Goal: Complete application form

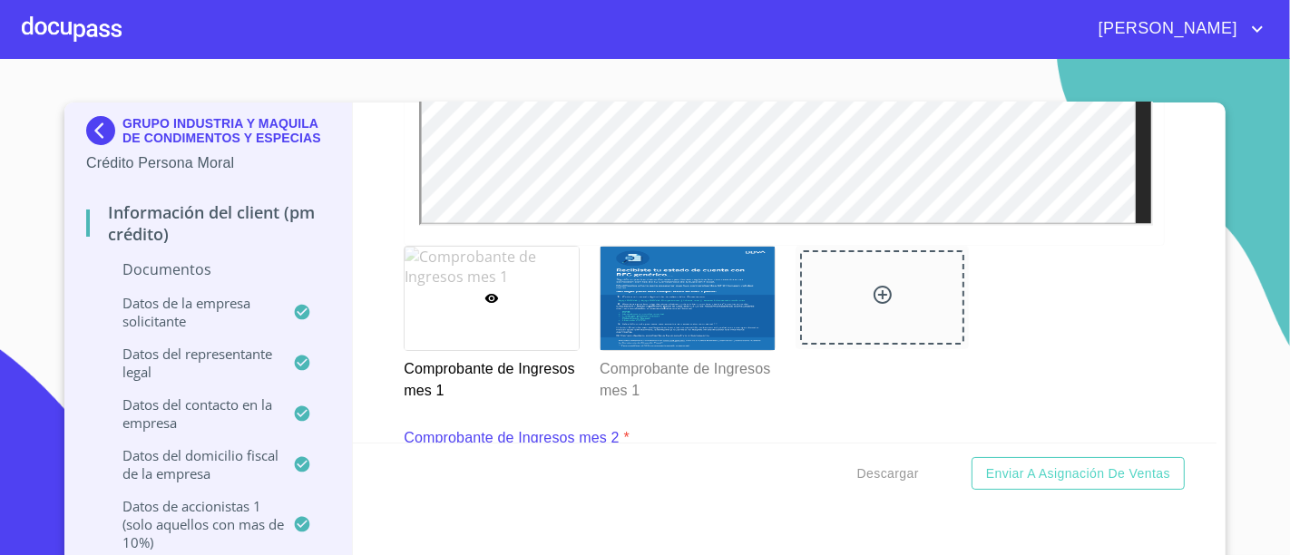
click at [802, 400] on div at bounding box center [883, 324] width 196 height 178
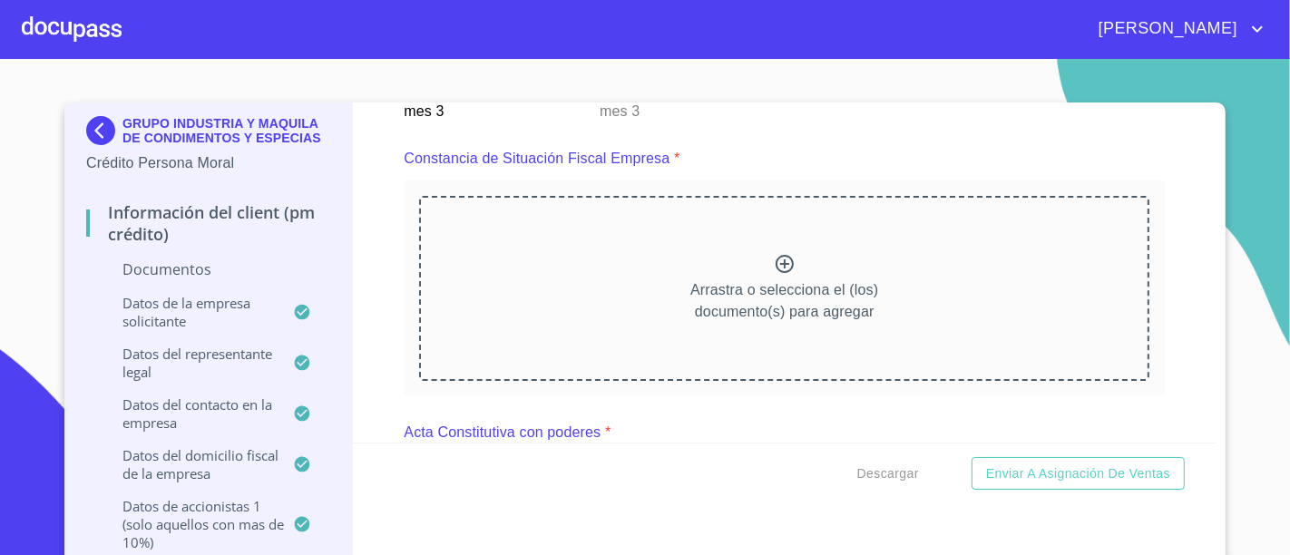
scroll to position [4175, 0]
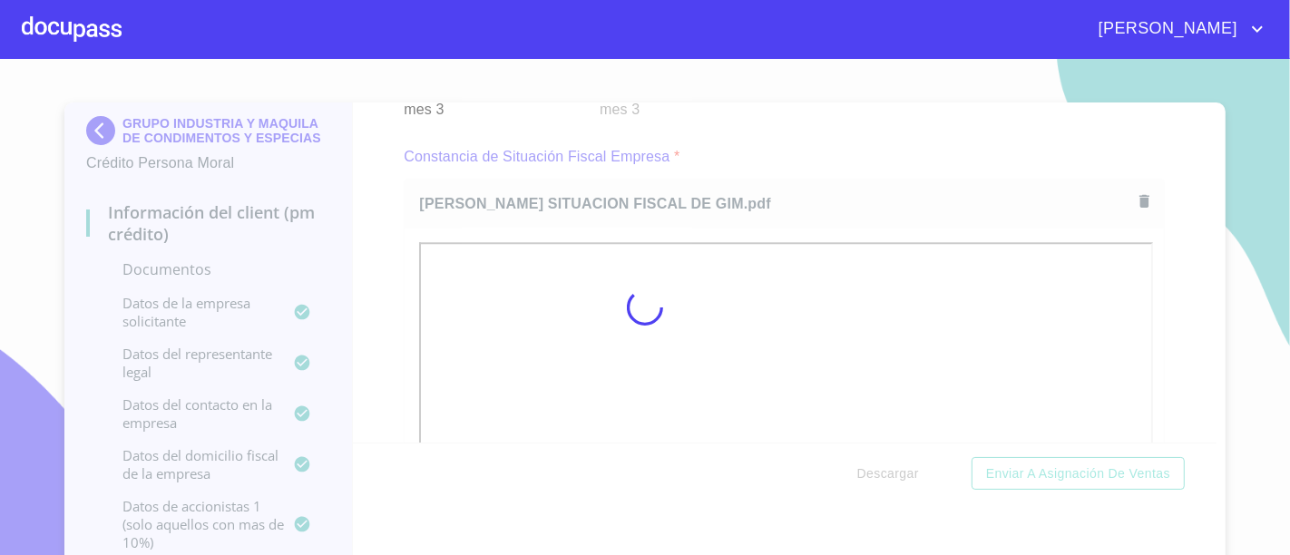
click at [363, 240] on div at bounding box center [645, 307] width 1290 height 496
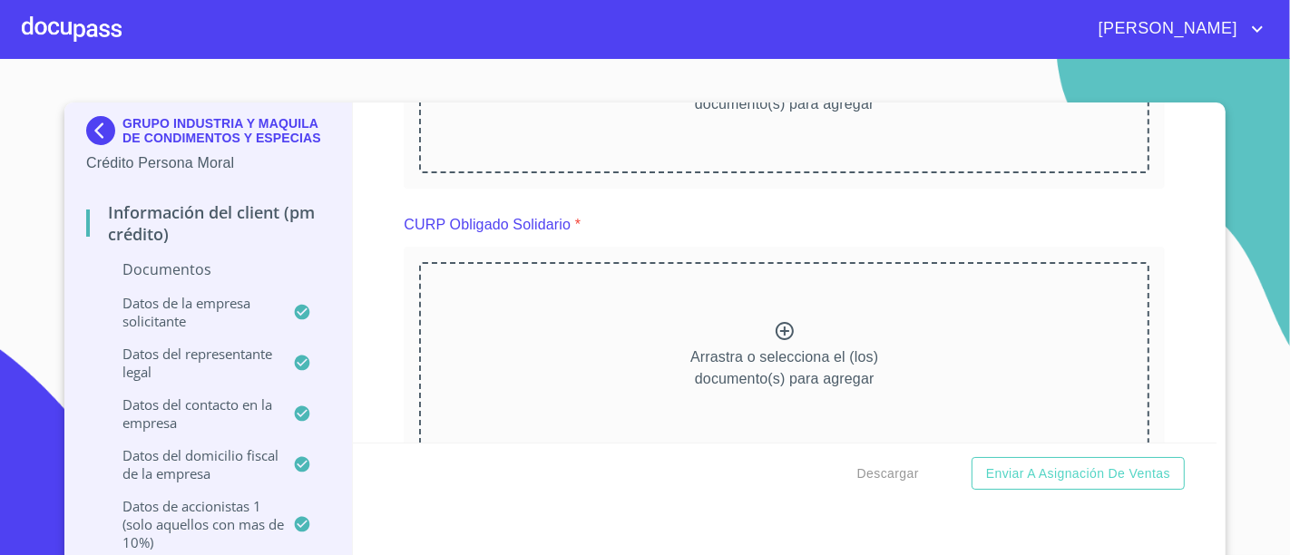
scroll to position [7594, 0]
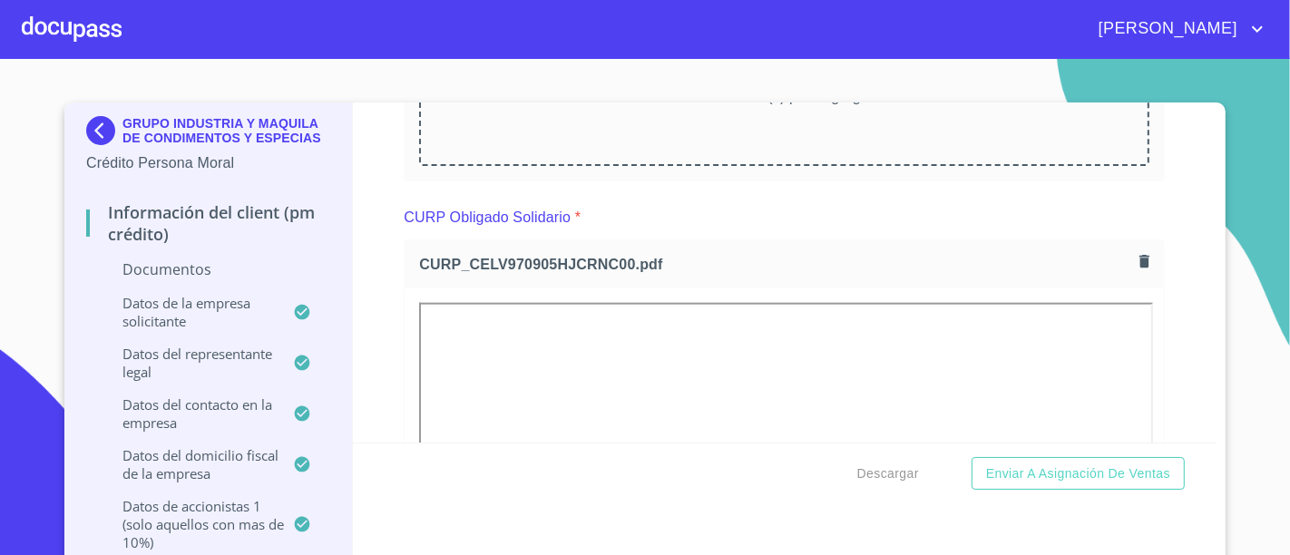
click at [724, 240] on div "CURP_CELV970905HJCRNC00.pdf" at bounding box center [784, 264] width 759 height 48
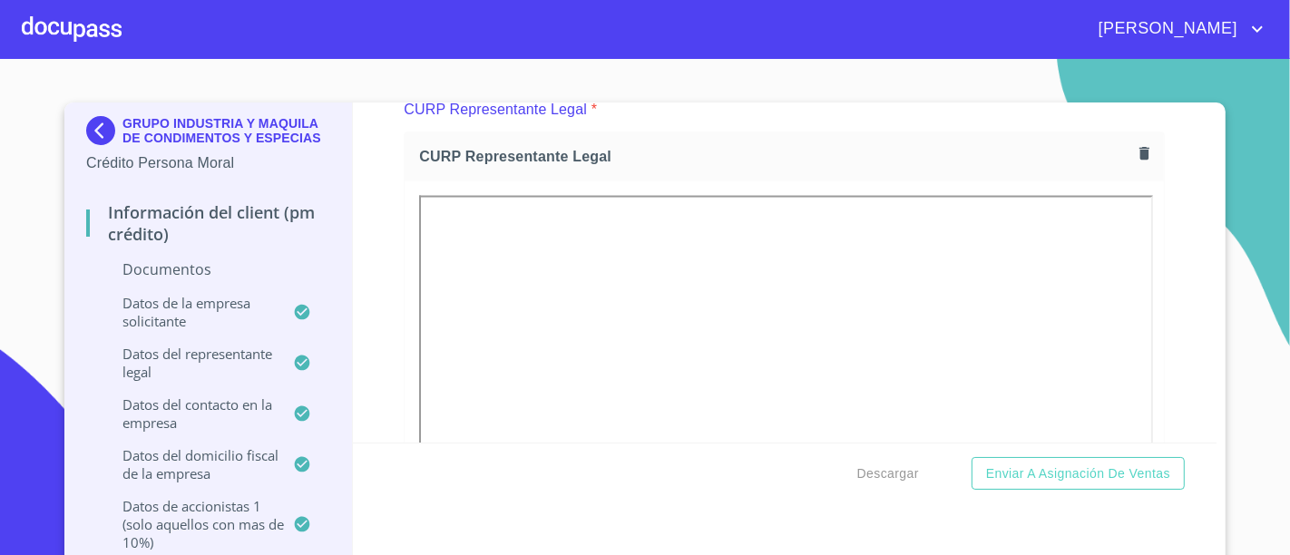
scroll to position [8467, 0]
click at [1175, 299] on div "Información del Client (PM crédito) Documentos Documento de identificación repr…" at bounding box center [785, 273] width 864 height 340
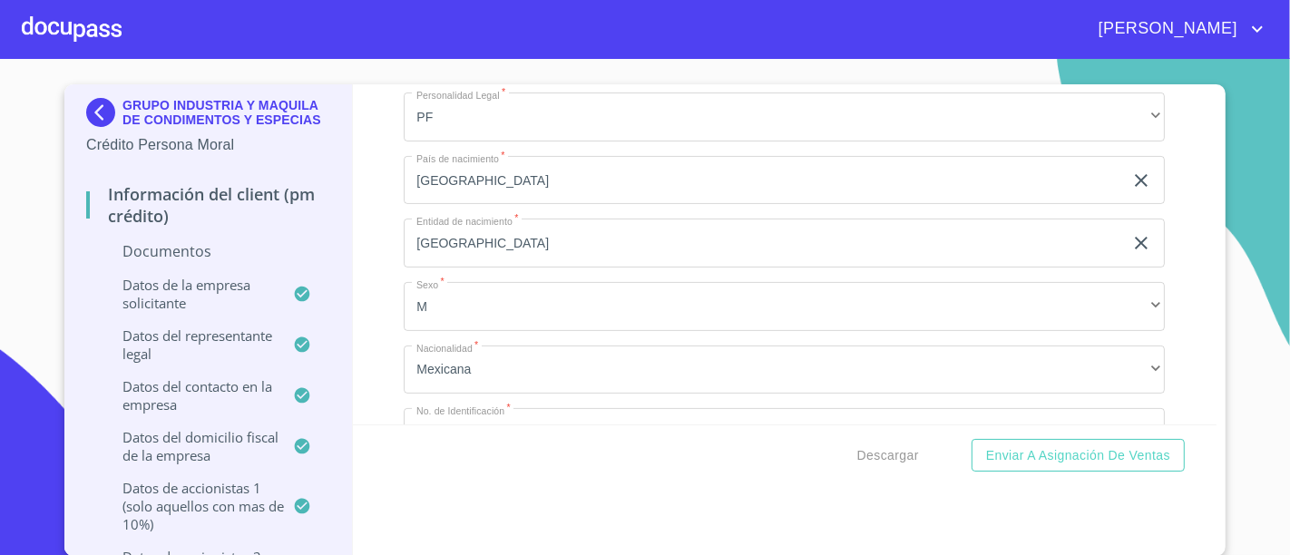
scroll to position [17805, 0]
click at [365, 236] on div "Información del Client (PM crédito) Documentos Documento de identificación repr…" at bounding box center [785, 254] width 864 height 340
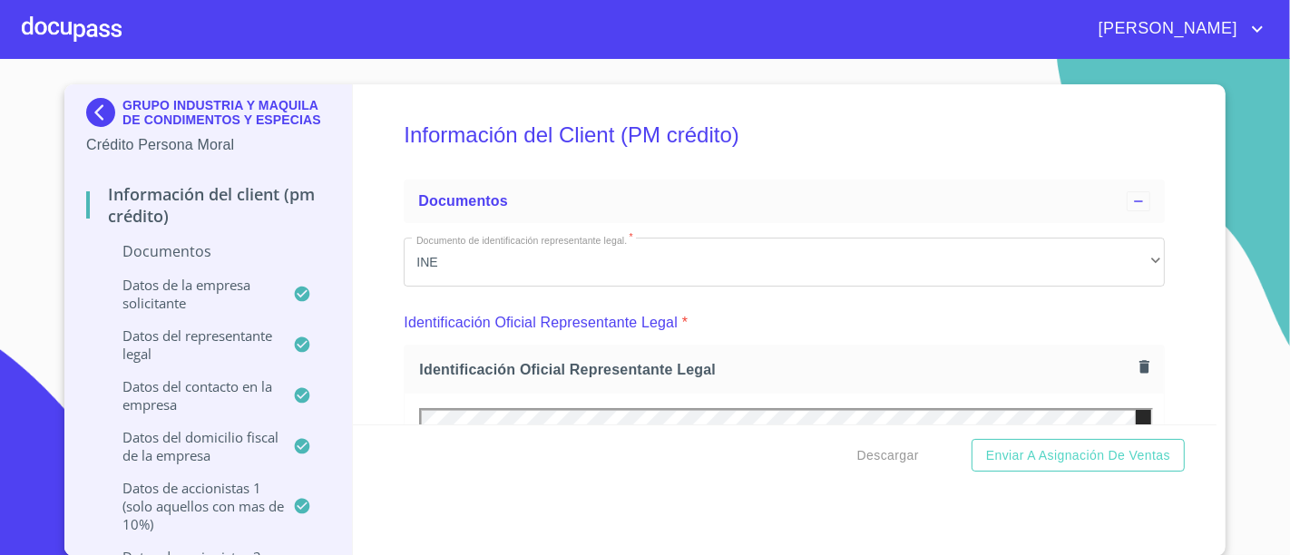
scroll to position [0, 0]
